Goal: Task Accomplishment & Management: Complete application form

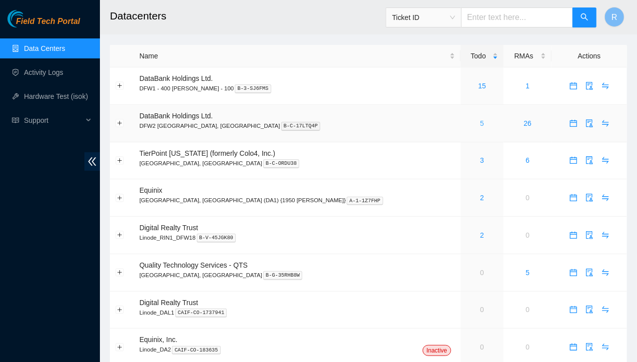
click at [480, 127] on link "5" at bounding box center [482, 123] width 4 height 8
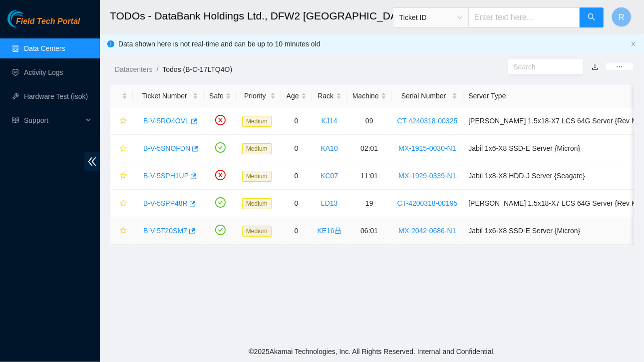
click at [167, 230] on link "B-V-5T20SM7" at bounding box center [165, 231] width 44 height 8
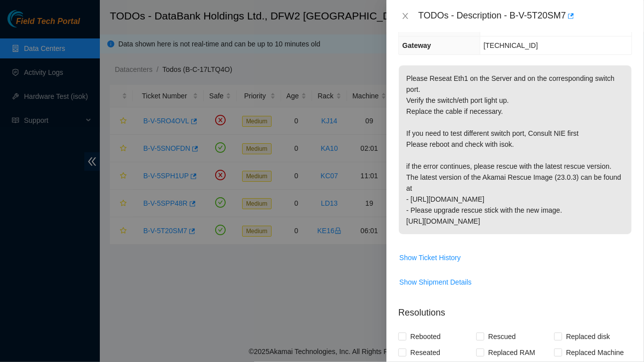
scroll to position [119, 0]
click at [404, 13] on icon "close" at bounding box center [405, 16] width 8 height 8
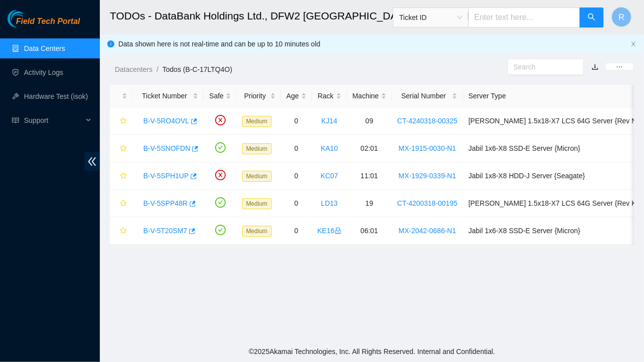
scroll to position [152, 0]
click at [133, 128] on td "B-V-5RO4OVL" at bounding box center [168, 120] width 71 height 27
click at [166, 153] on div "B-V-5SNOFDN" at bounding box center [168, 148] width 60 height 16
click at [167, 148] on link "B-V-5SNOFDN" at bounding box center [166, 148] width 47 height 8
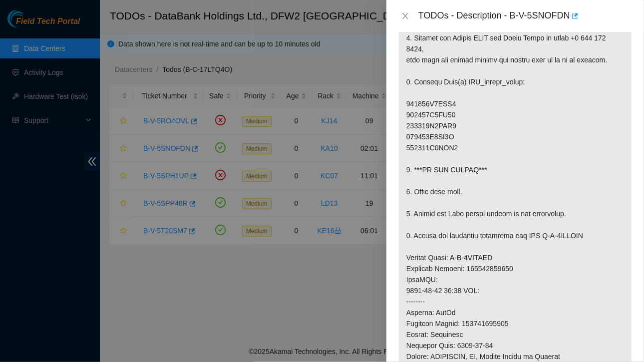
scroll to position [0, 0]
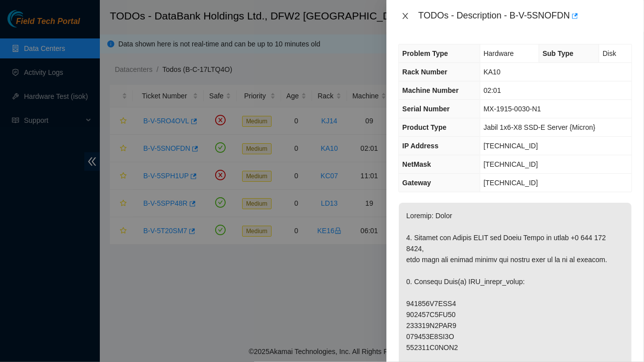
click at [405, 11] on button "Close" at bounding box center [405, 15] width 14 height 9
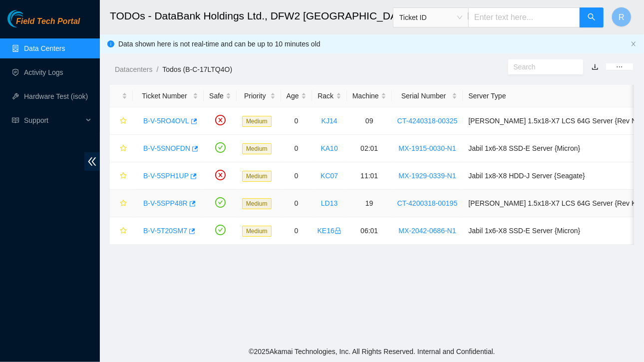
click at [175, 204] on link "B-V-5SPP48R" at bounding box center [165, 203] width 44 height 8
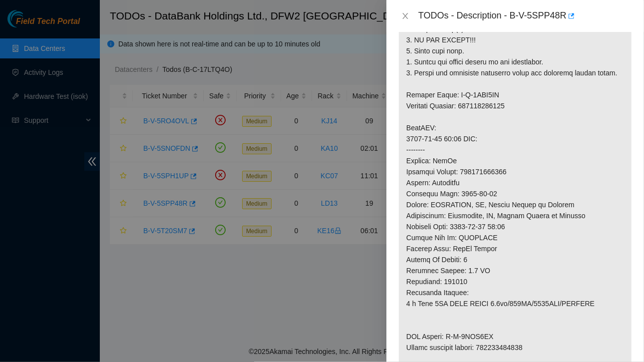
scroll to position [300, 0]
click at [404, 15] on icon "close" at bounding box center [404, 16] width 5 height 6
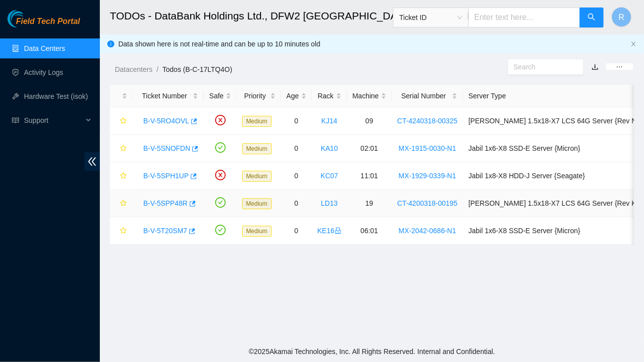
scroll to position [295, 0]
click at [158, 229] on link "B-V-5T20SM7" at bounding box center [165, 231] width 44 height 8
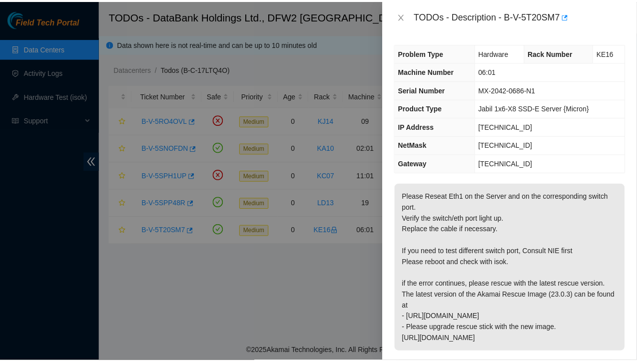
scroll to position [1, 0]
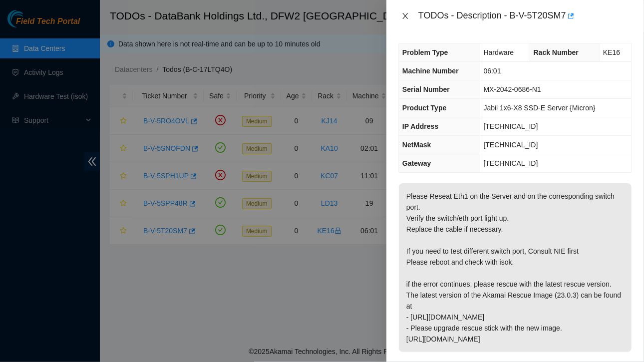
click at [404, 11] on button "Close" at bounding box center [405, 15] width 14 height 9
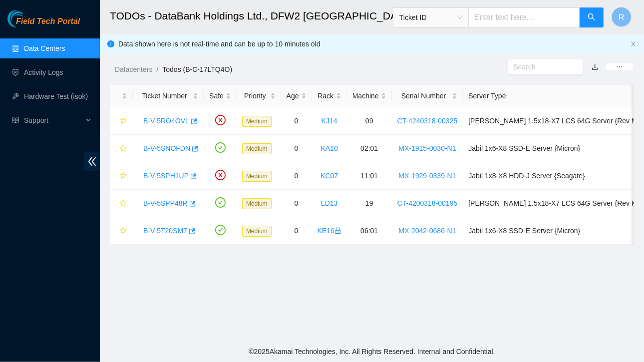
click at [36, 51] on link "Data Centers" at bounding box center [44, 48] width 41 height 8
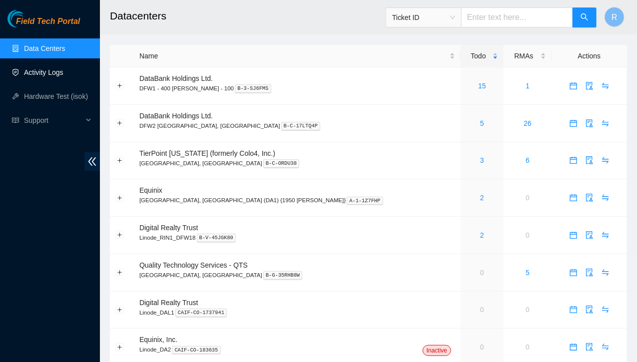
click at [36, 68] on link "Activity Logs" at bounding box center [43, 72] width 39 height 8
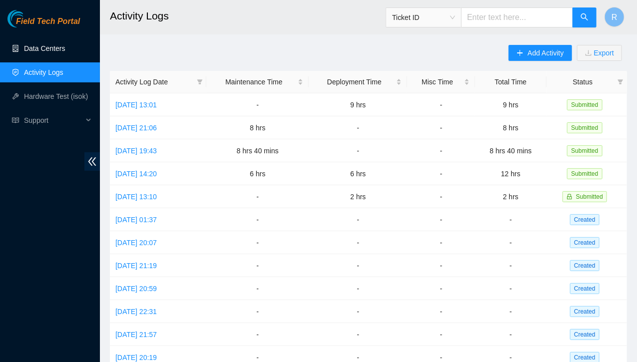
click at [42, 47] on link "Data Centers" at bounding box center [44, 48] width 41 height 8
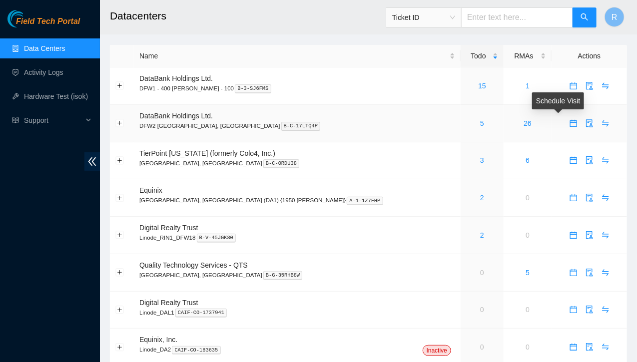
click at [569, 126] on icon "calendar" at bounding box center [572, 122] width 7 height 7
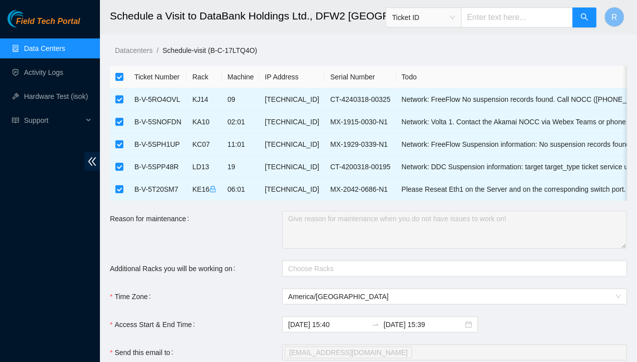
click at [121, 77] on input "checkbox" at bounding box center [119, 77] width 8 height 8
checkbox input "false"
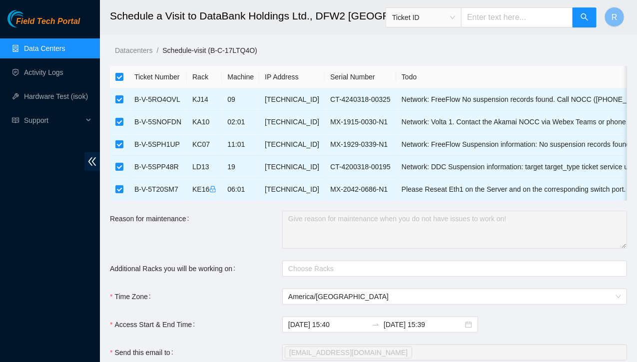
checkbox input "false"
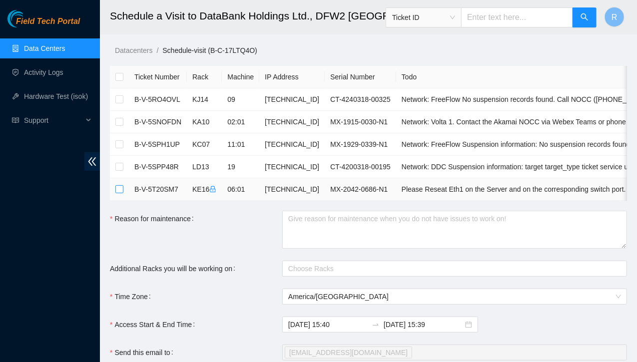
click at [120, 188] on input "checkbox" at bounding box center [119, 189] width 8 height 8
checkbox input "true"
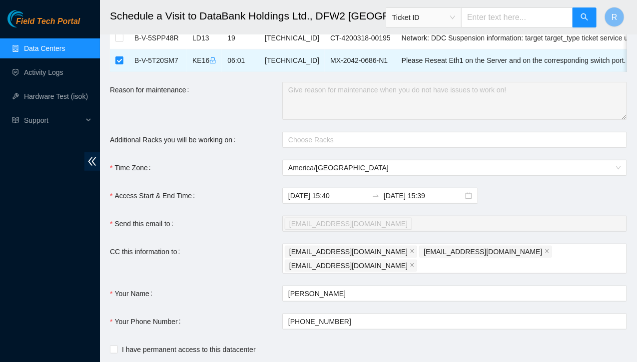
scroll to position [128, 0]
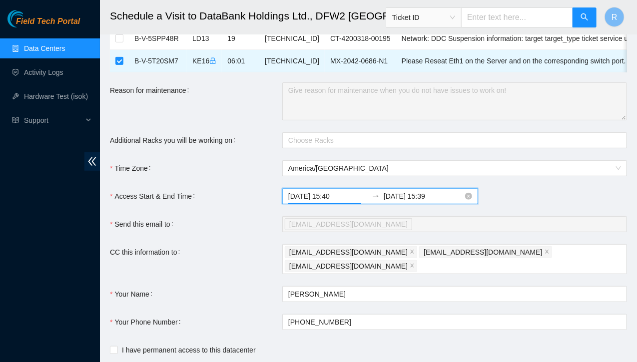
click at [354, 202] on input "[DATE] 15:40" at bounding box center [327, 196] width 79 height 11
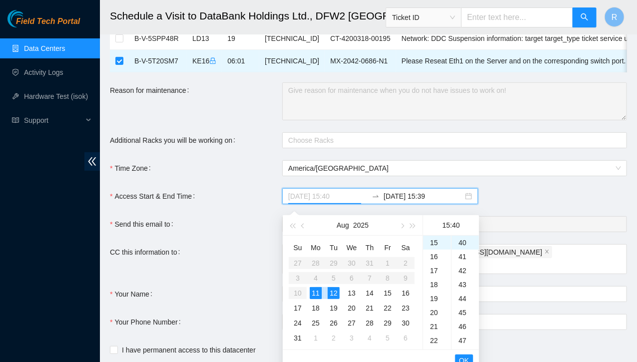
click at [314, 297] on div "11" at bounding box center [316, 293] width 12 height 12
click at [314, 295] on div "11" at bounding box center [316, 293] width 12 height 12
click at [319, 297] on div "11" at bounding box center [316, 293] width 12 height 12
click at [436, 327] on div "19" at bounding box center [437, 326] width 28 height 14
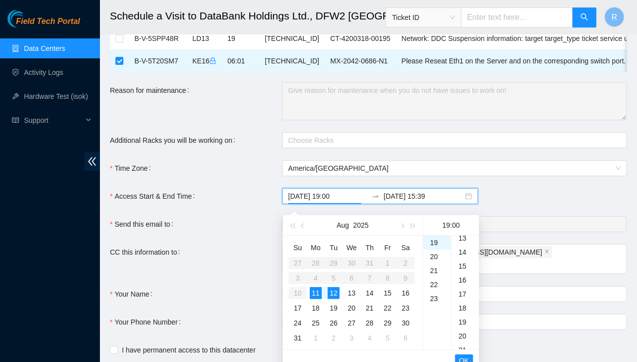
scroll to position [0, 0]
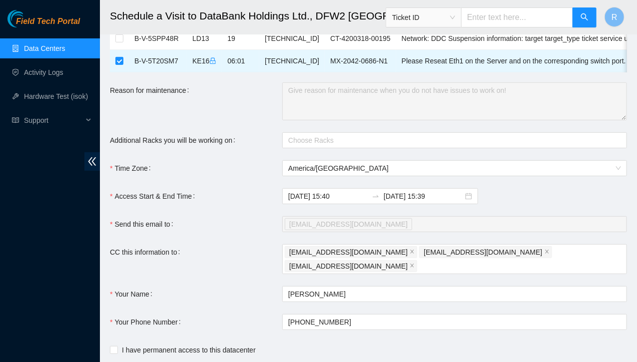
click at [509, 219] on form "Ticket Number Rack Machine IP Address Serial Number Todo B-V-5RO4OVL KJ14 09 [T…" at bounding box center [368, 162] width 517 height 448
click at [337, 202] on input "[DATE] 15:40" at bounding box center [327, 196] width 79 height 11
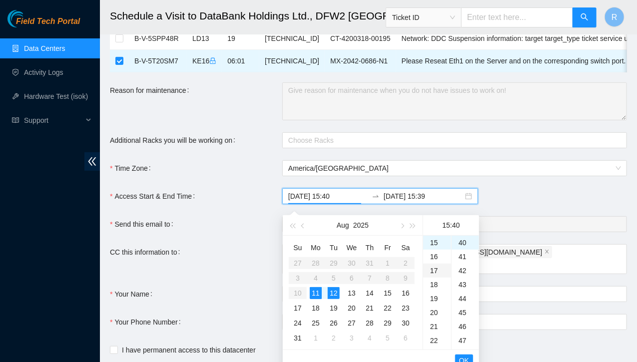
click at [436, 270] on div "17" at bounding box center [437, 271] width 28 height 14
click at [461, 287] on div "10" at bounding box center [464, 284] width 27 height 14
type input "[DATE] 17:10"
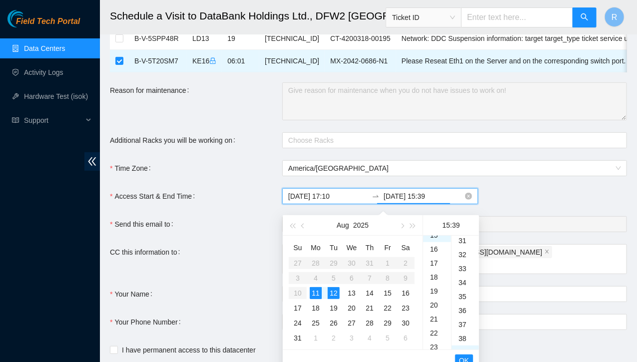
click at [432, 200] on input "[DATE] 15:39" at bounding box center [422, 196] width 79 height 11
click at [434, 295] on div "23" at bounding box center [437, 296] width 28 height 14
click at [462, 314] on div "58" at bounding box center [464, 314] width 27 height 14
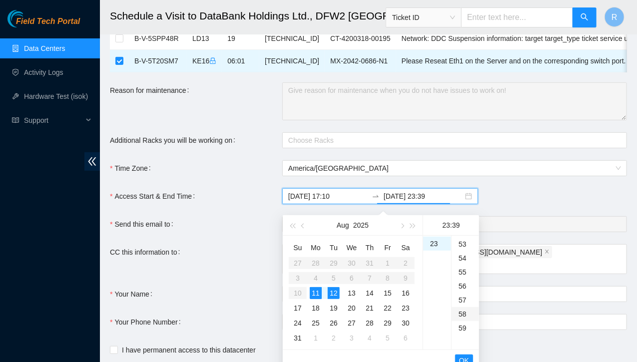
type input "[DATE] 23:58"
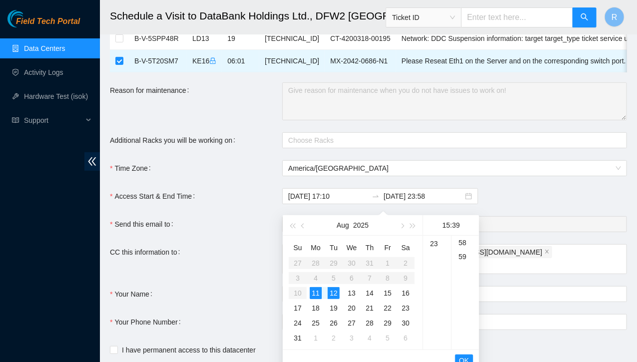
type input "[DATE] 15:40"
type input "[DATE] 15:39"
click at [514, 195] on div "[DATE] 15:40 [DATE] 15:39" at bounding box center [454, 196] width 345 height 16
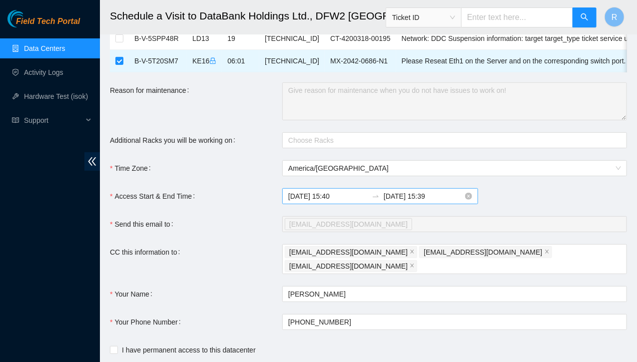
click at [429, 202] on input "[DATE] 15:39" at bounding box center [422, 196] width 79 height 11
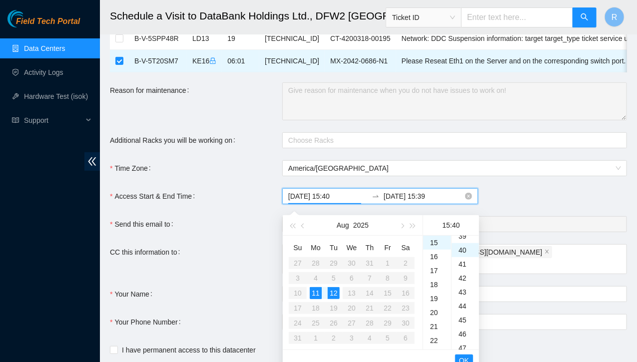
click at [317, 202] on input "[DATE] 15:40" at bounding box center [327, 196] width 79 height 11
click at [433, 268] on div "17" at bounding box center [437, 271] width 28 height 14
click at [461, 312] on div "45" at bounding box center [464, 313] width 27 height 14
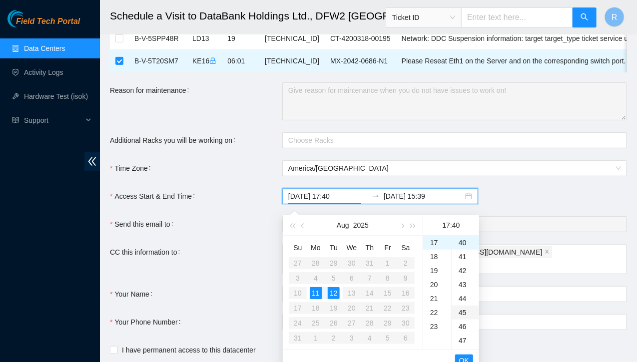
type input "[DATE] 17:45"
click at [462, 359] on span "OK" at bounding box center [464, 360] width 10 height 11
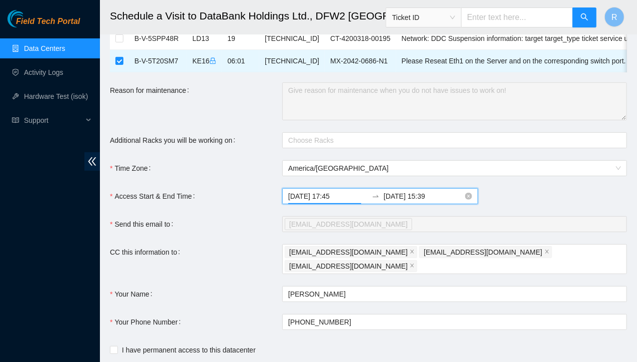
click at [423, 200] on input "[DATE] 15:39" at bounding box center [422, 196] width 79 height 11
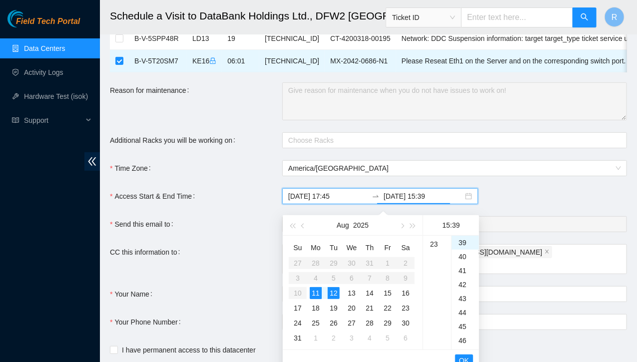
scroll to position [319, 0]
click at [433, 249] on div "23" at bounding box center [437, 246] width 28 height 14
click at [460, 358] on span "OK" at bounding box center [464, 360] width 10 height 11
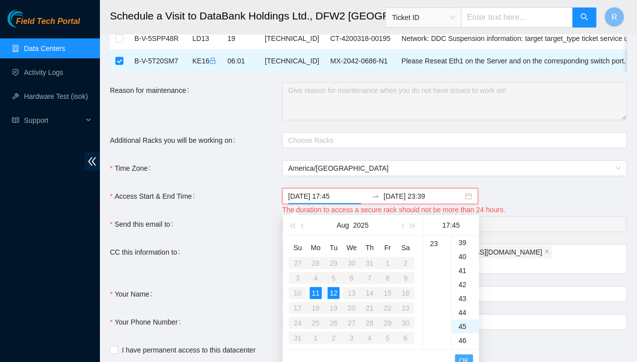
scroll to position [629, 0]
click at [526, 201] on div "[DATE] 17:45 [DATE] 23:39" at bounding box center [454, 196] width 345 height 16
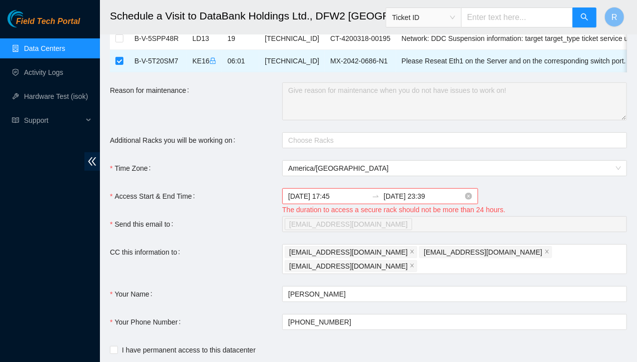
click at [426, 201] on input "[DATE] 23:39" at bounding box center [422, 196] width 79 height 11
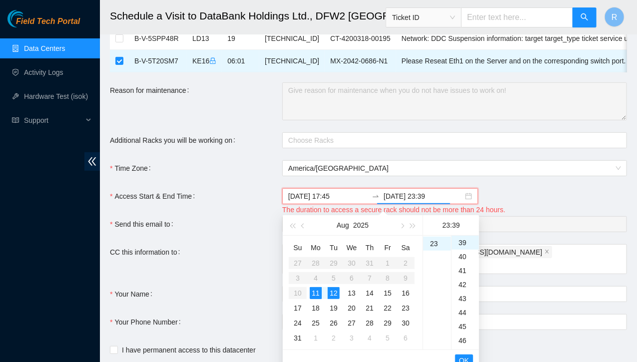
type input "[DATE] 23:39"
click at [314, 294] on div "11" at bounding box center [316, 293] width 12 height 12
click at [462, 359] on span "OK" at bounding box center [464, 360] width 10 height 11
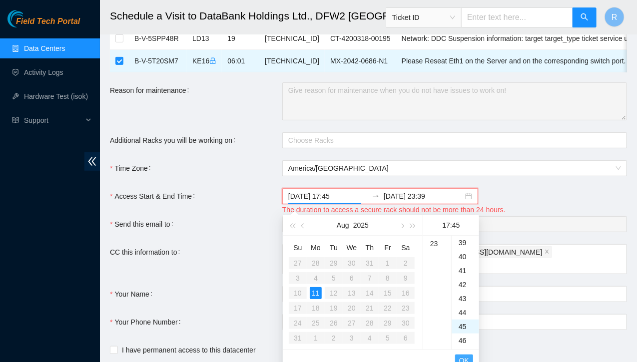
scroll to position [629, 0]
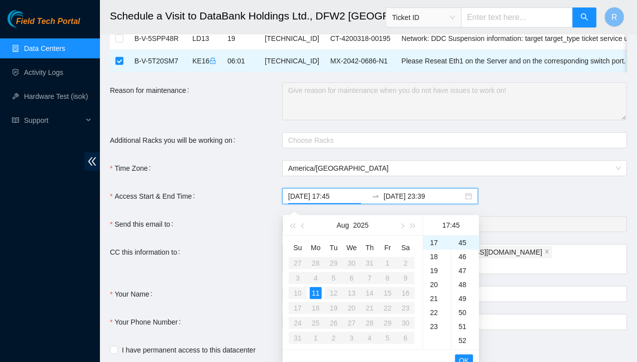
click at [506, 231] on div "[EMAIL_ADDRESS][DOMAIN_NAME]" at bounding box center [450, 224] width 330 height 14
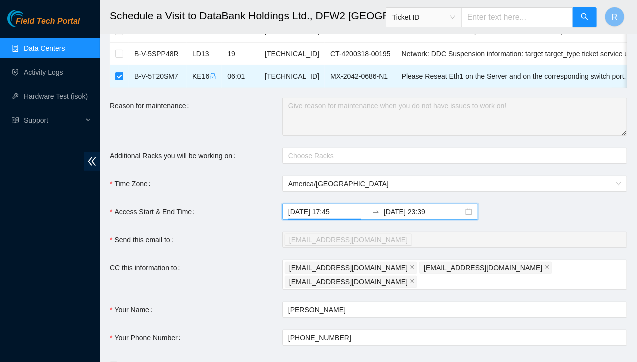
scroll to position [177, 0]
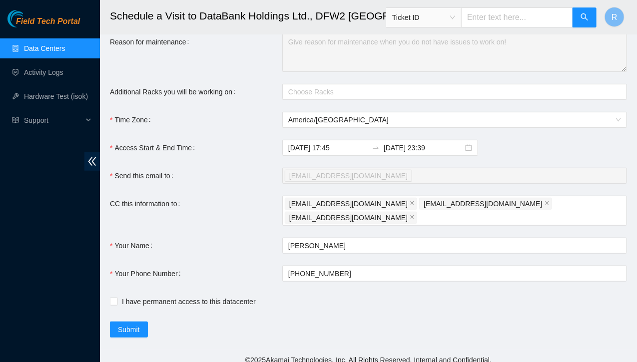
click at [496, 156] on div "[DATE] 17:45 [DATE] 23:39" at bounding box center [454, 148] width 345 height 16
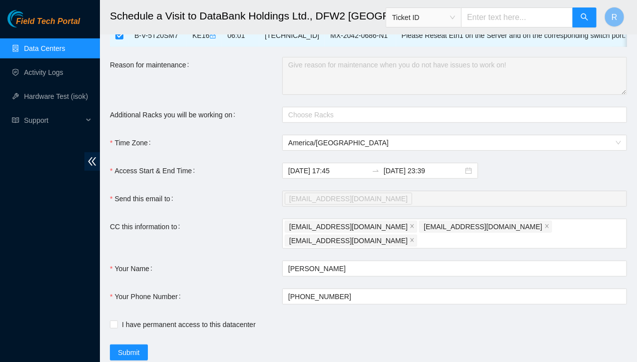
scroll to position [153, 0]
click at [114, 322] on input "I have permanent access to this datacenter" at bounding box center [113, 325] width 7 height 7
checkbox input "true"
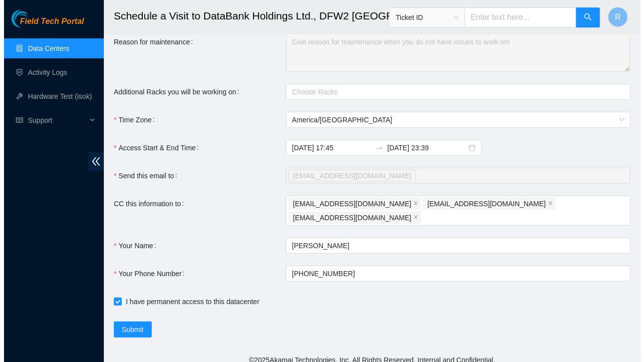
scroll to position [176, 0]
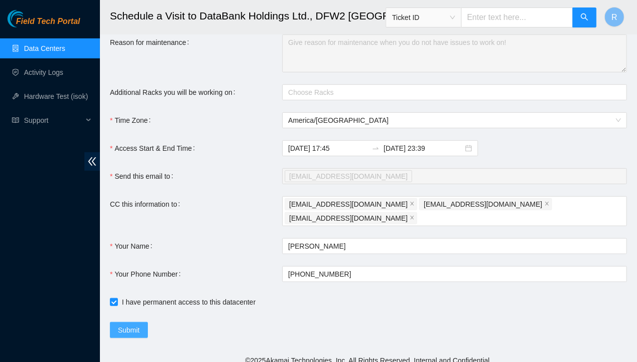
click at [126, 325] on span "Submit" at bounding box center [129, 330] width 22 height 11
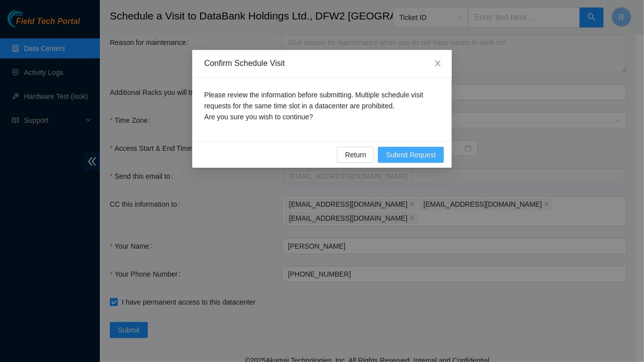
click at [411, 153] on span "Submit Request" at bounding box center [411, 154] width 50 height 11
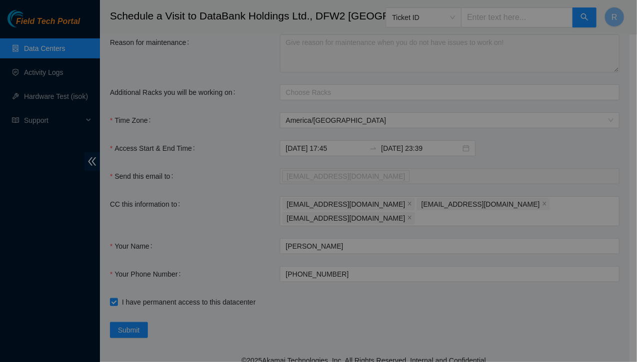
type input "[DATE] 15:43"
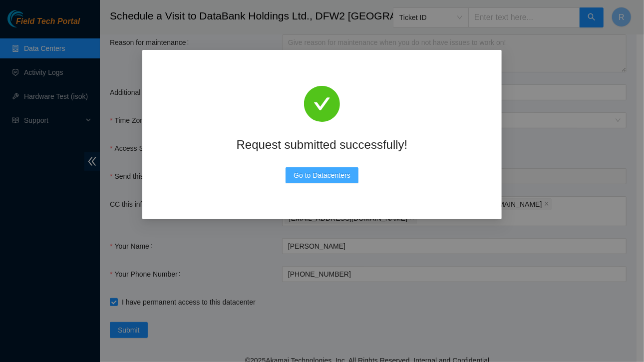
click at [328, 175] on span "Go to Datacenters" at bounding box center [322, 175] width 57 height 11
